Goal: Task Accomplishment & Management: Manage account settings

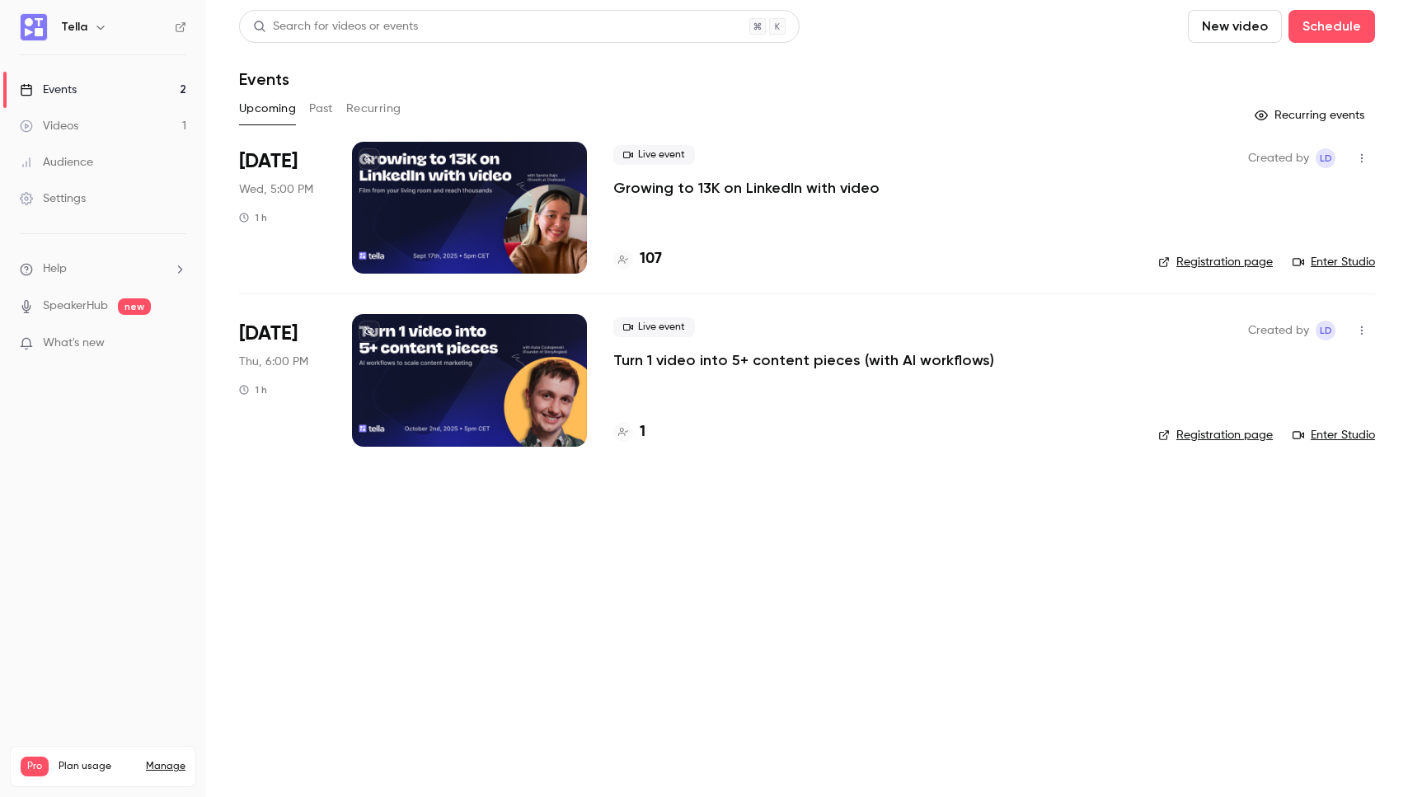
click at [762, 172] on div "Live event Growing to 13K on LinkedIn with video" at bounding box center [872, 171] width 518 height 53
click at [758, 178] on p "Growing to 13K on LinkedIn with video" at bounding box center [746, 188] width 266 height 20
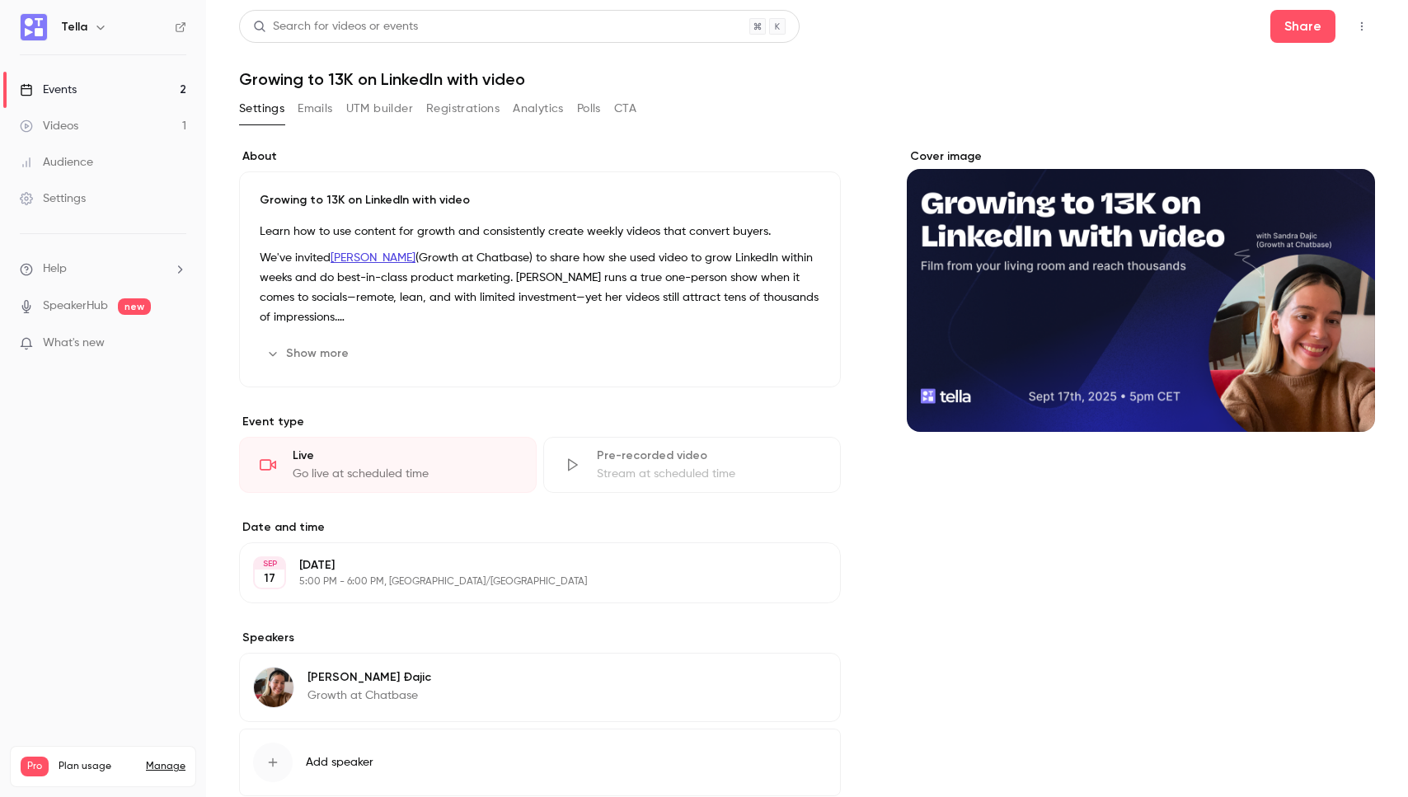
click at [452, 98] on button "Registrations" at bounding box center [462, 109] width 73 height 26
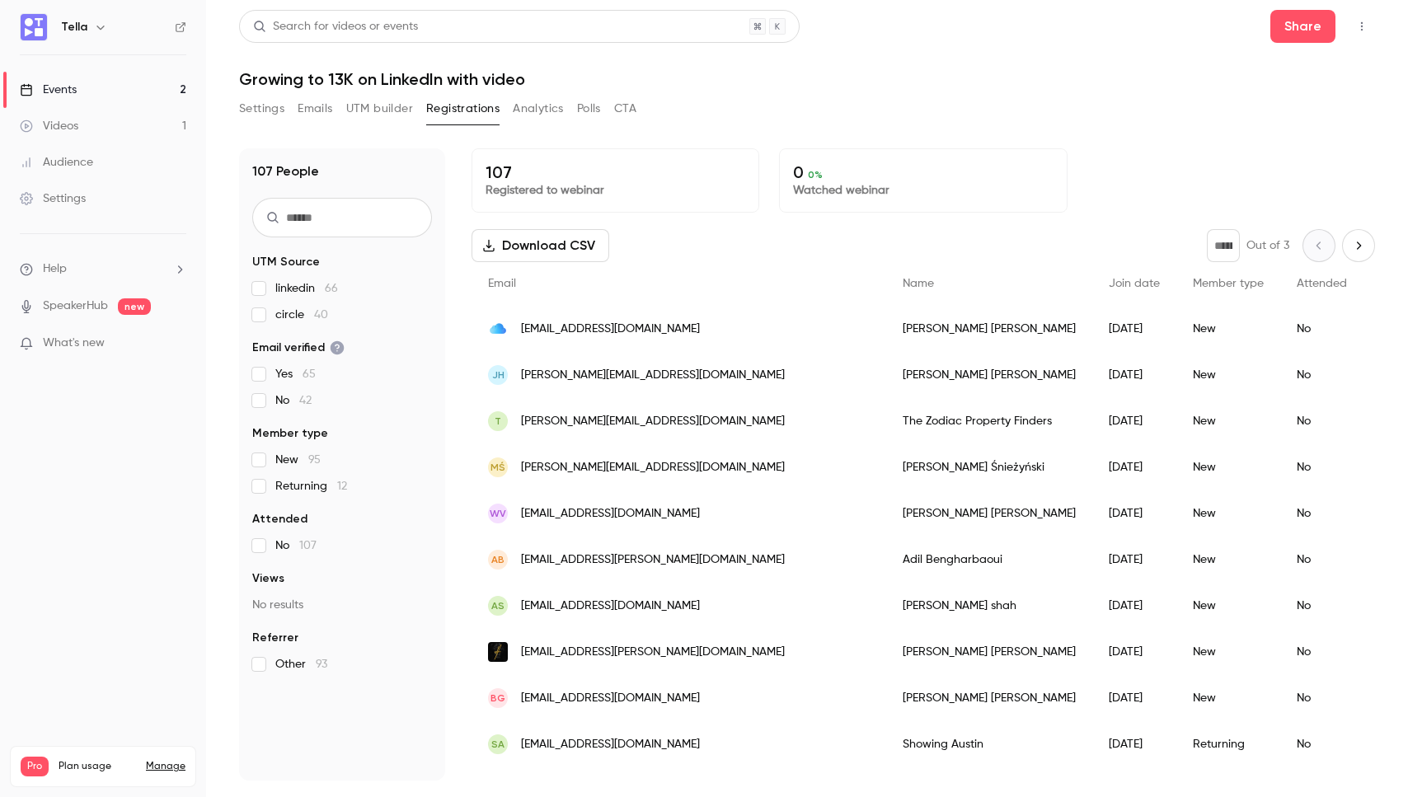
click at [1091, 125] on div "Settings Emails UTM builder Registrations Analytics Polls CTA" at bounding box center [807, 112] width 1136 height 33
click at [889, 129] on div "107 People UTM Source linkedin 66 circle 40 Email verified Yes 65 No 42 Member …" at bounding box center [807, 455] width 1136 height 652
click at [251, 107] on button "Settings" at bounding box center [261, 109] width 45 height 26
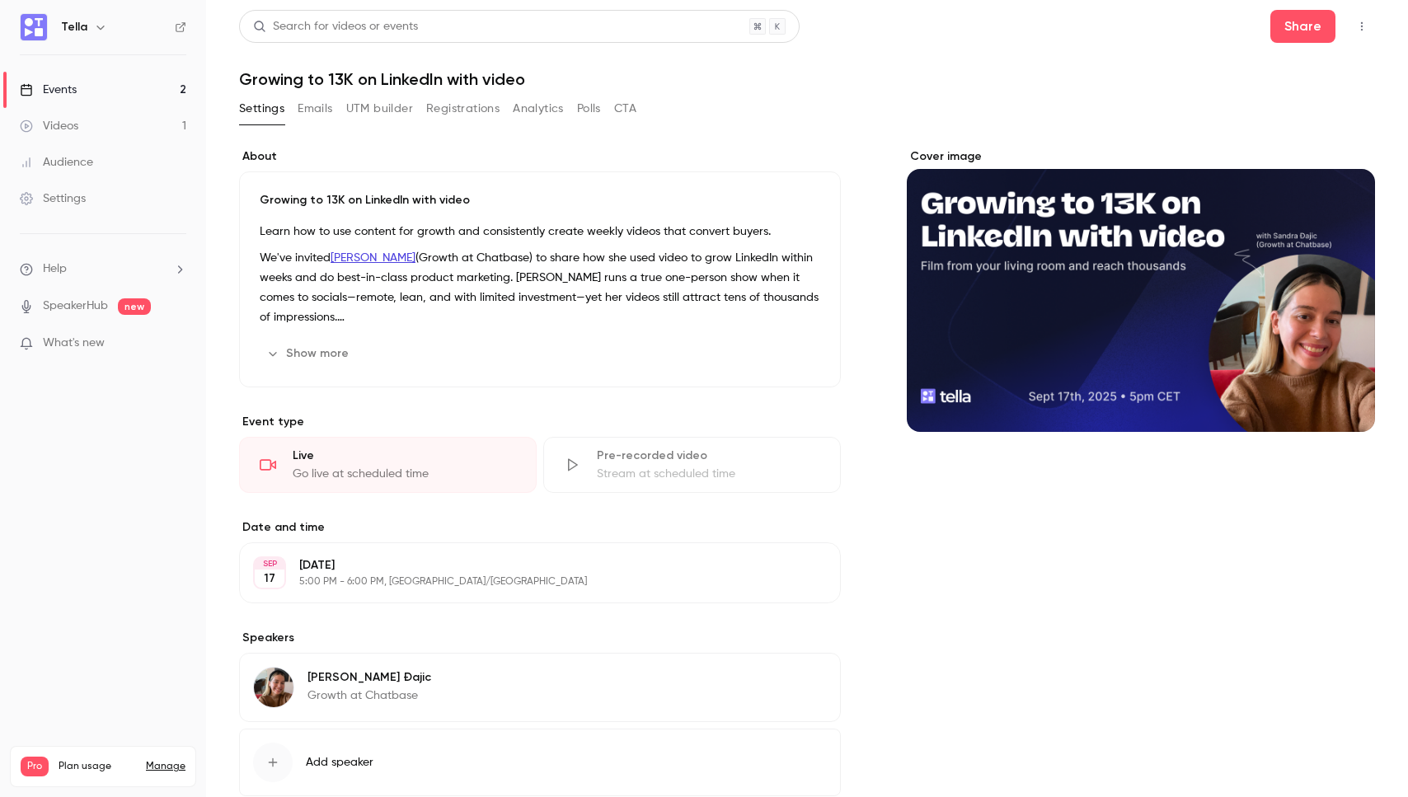
click at [868, 120] on div "Settings Emails UTM builder Registrations Analytics Polls CTA" at bounding box center [807, 112] width 1136 height 33
click at [310, 351] on button "Show more" at bounding box center [309, 353] width 99 height 26
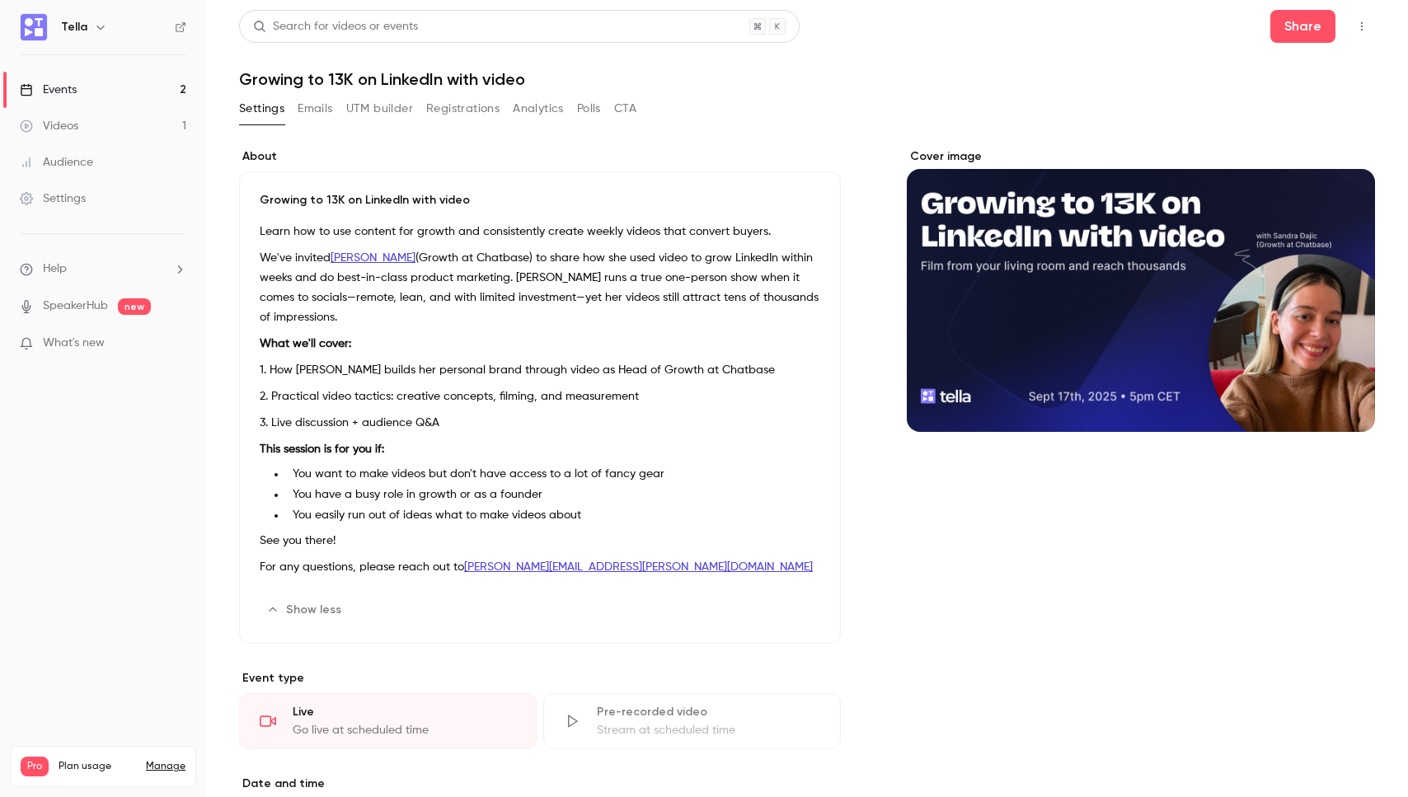
scroll to position [32, 0]
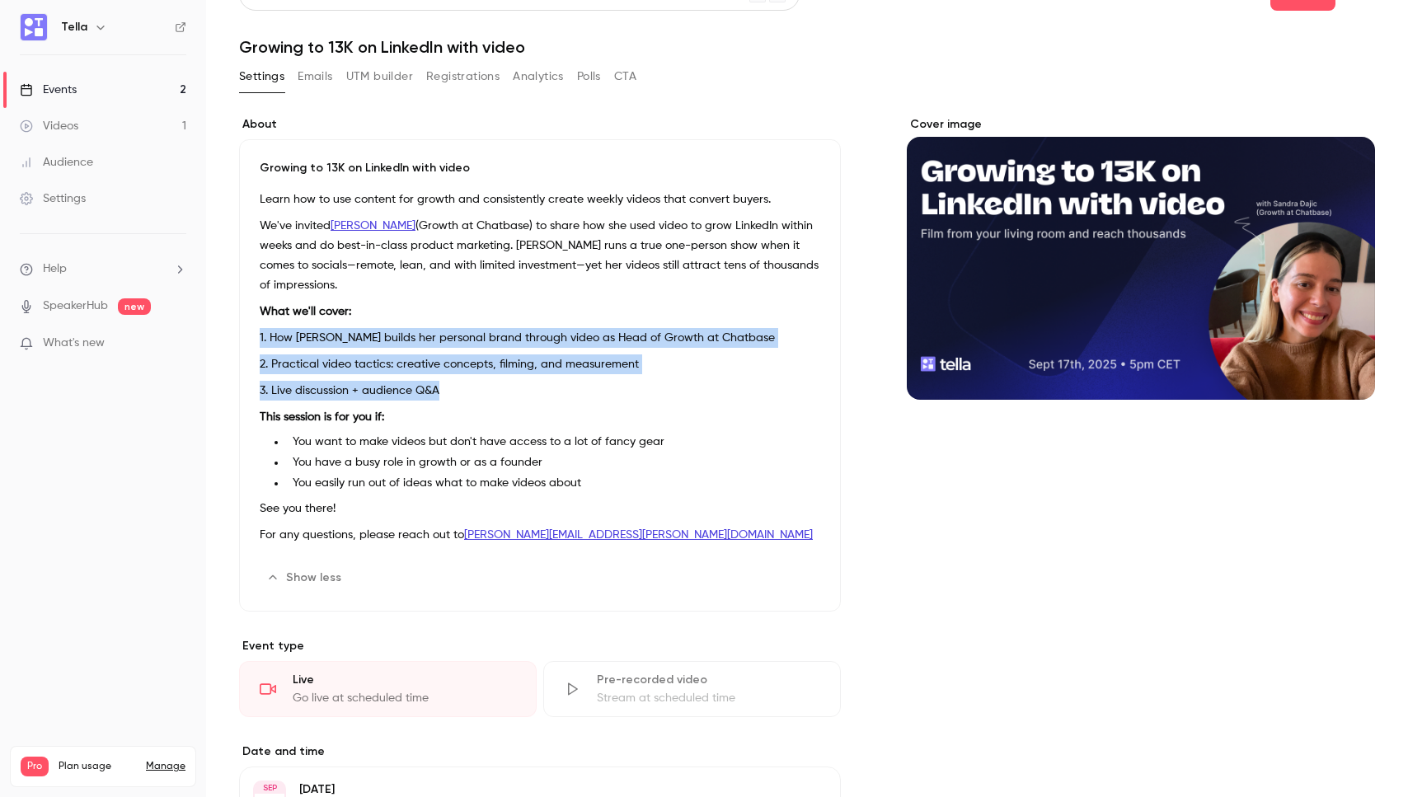
drag, startPoint x: 475, startPoint y: 393, endPoint x: 255, endPoint y: 338, distance: 226.1
click at [255, 338] on div "Growing to 13K on LinkedIn with video Learn how to use content for growth and c…" at bounding box center [540, 375] width 602 height 472
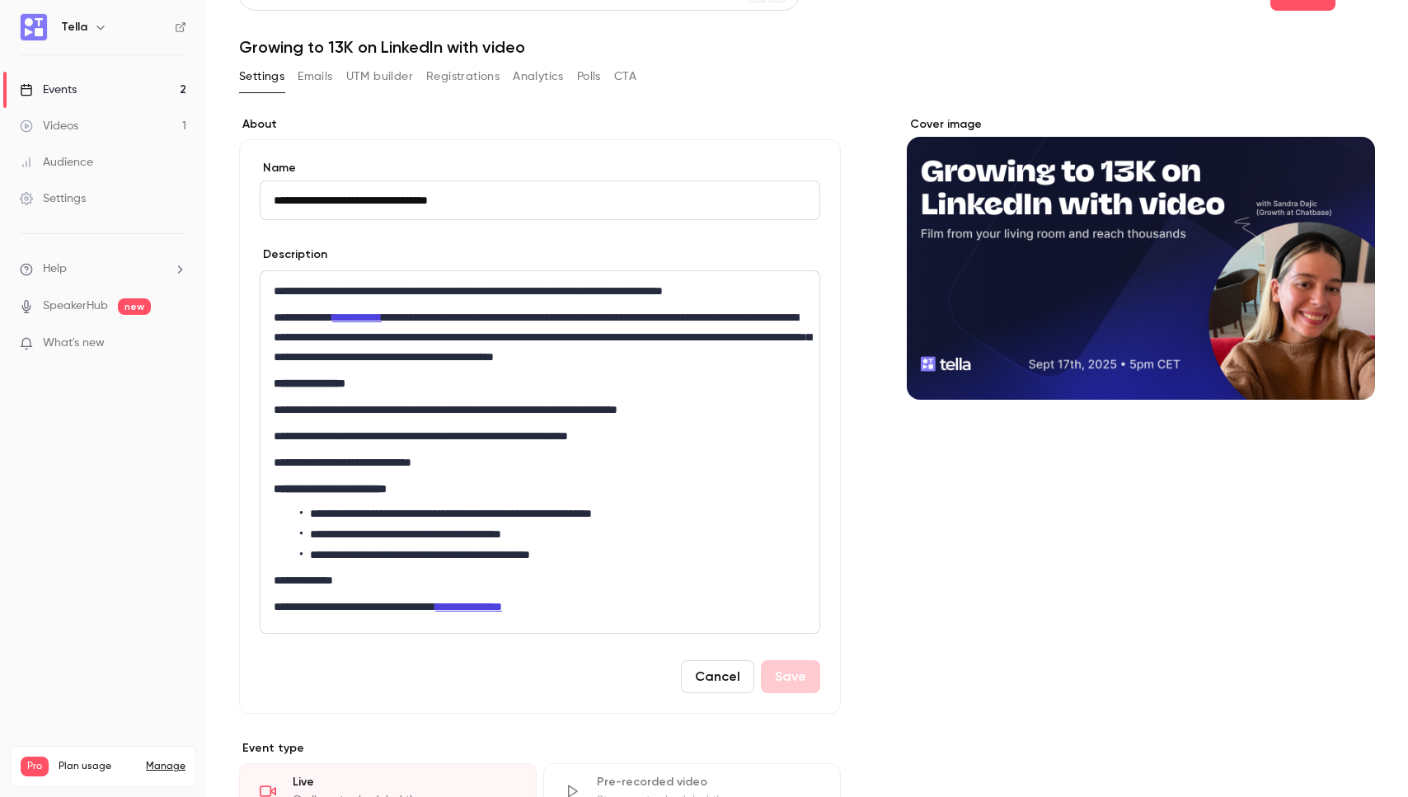
copy div "1. How [PERSON_NAME] builds her personal brand through video as Head of Growth …"
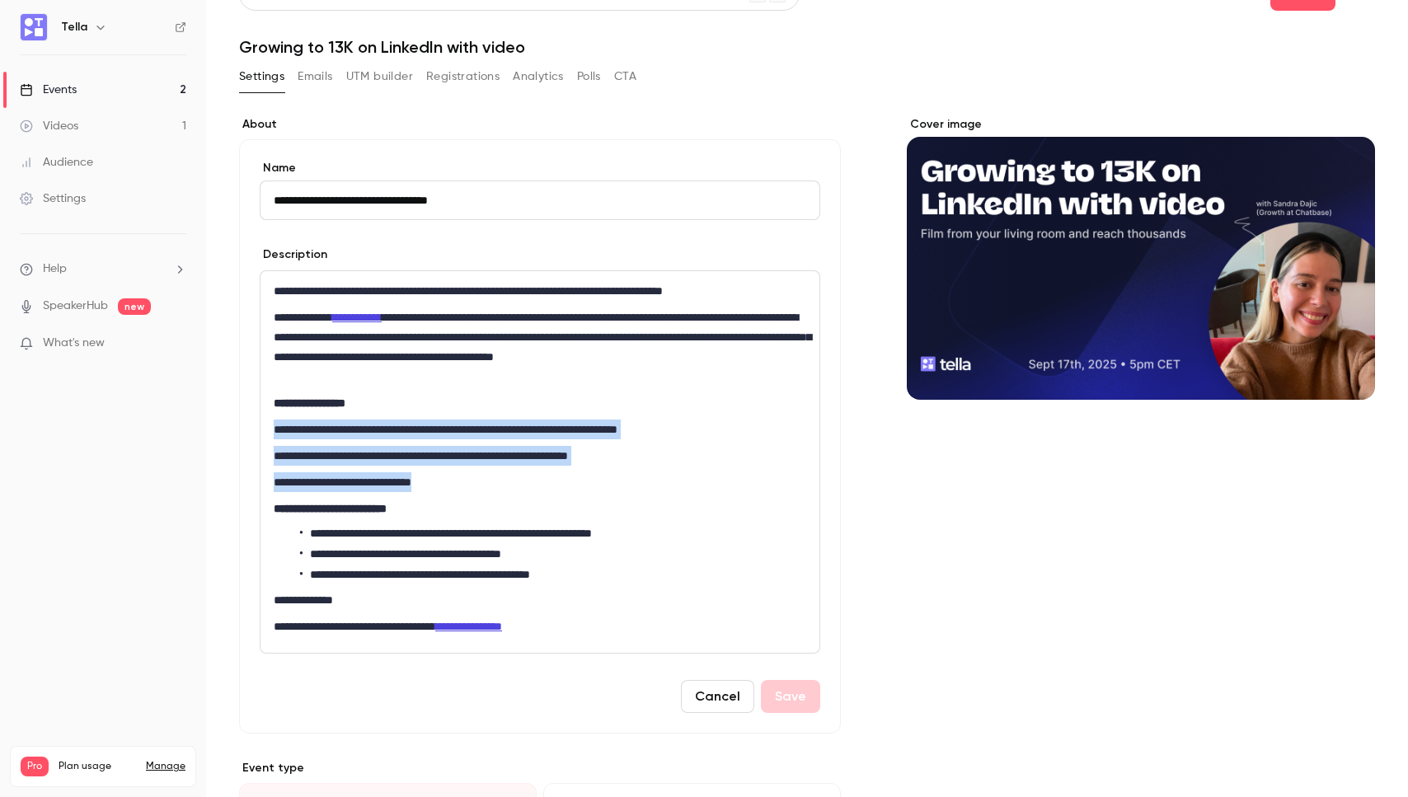
drag, startPoint x: 470, startPoint y: 482, endPoint x: 263, endPoint y: 429, distance: 213.7
click at [263, 429] on div "**********" at bounding box center [539, 462] width 559 height 382
copy div "**********"
